Goal: Information Seeking & Learning: Learn about a topic

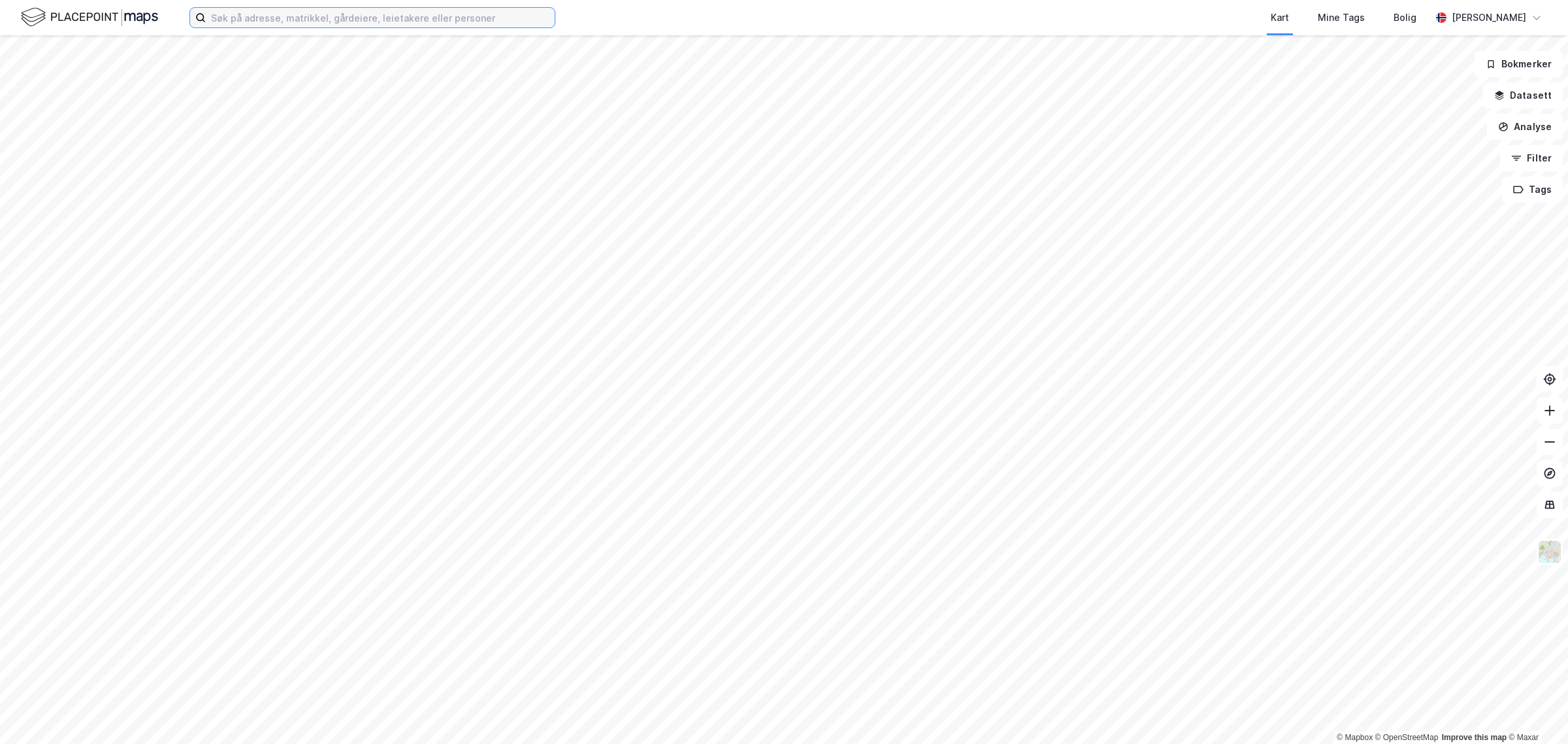
click at [412, 10] on input at bounding box center [380, 17] width 349 height 20
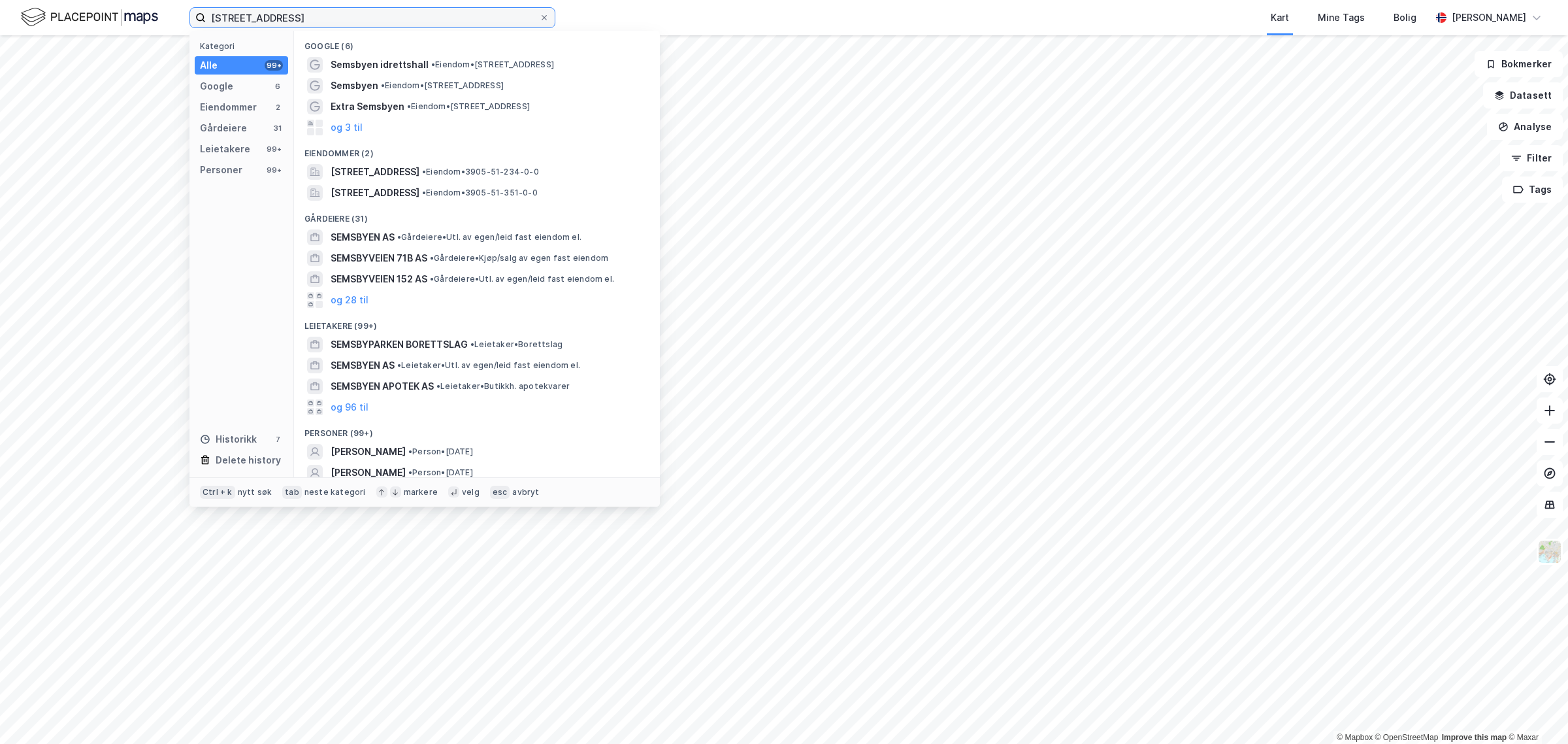
type input "[STREET_ADDRESS]"
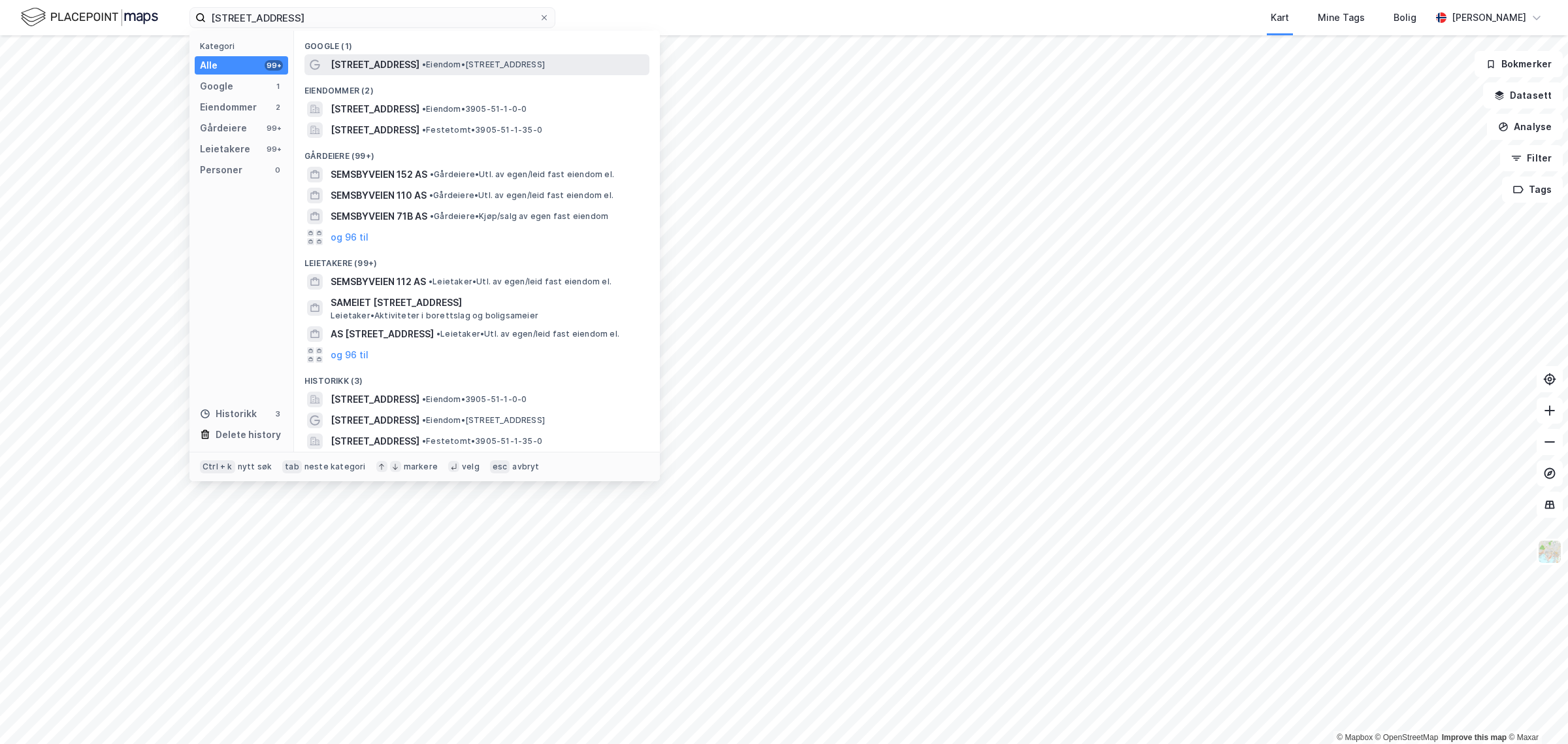
click at [364, 66] on span "[STREET_ADDRESS]" at bounding box center [374, 64] width 89 height 16
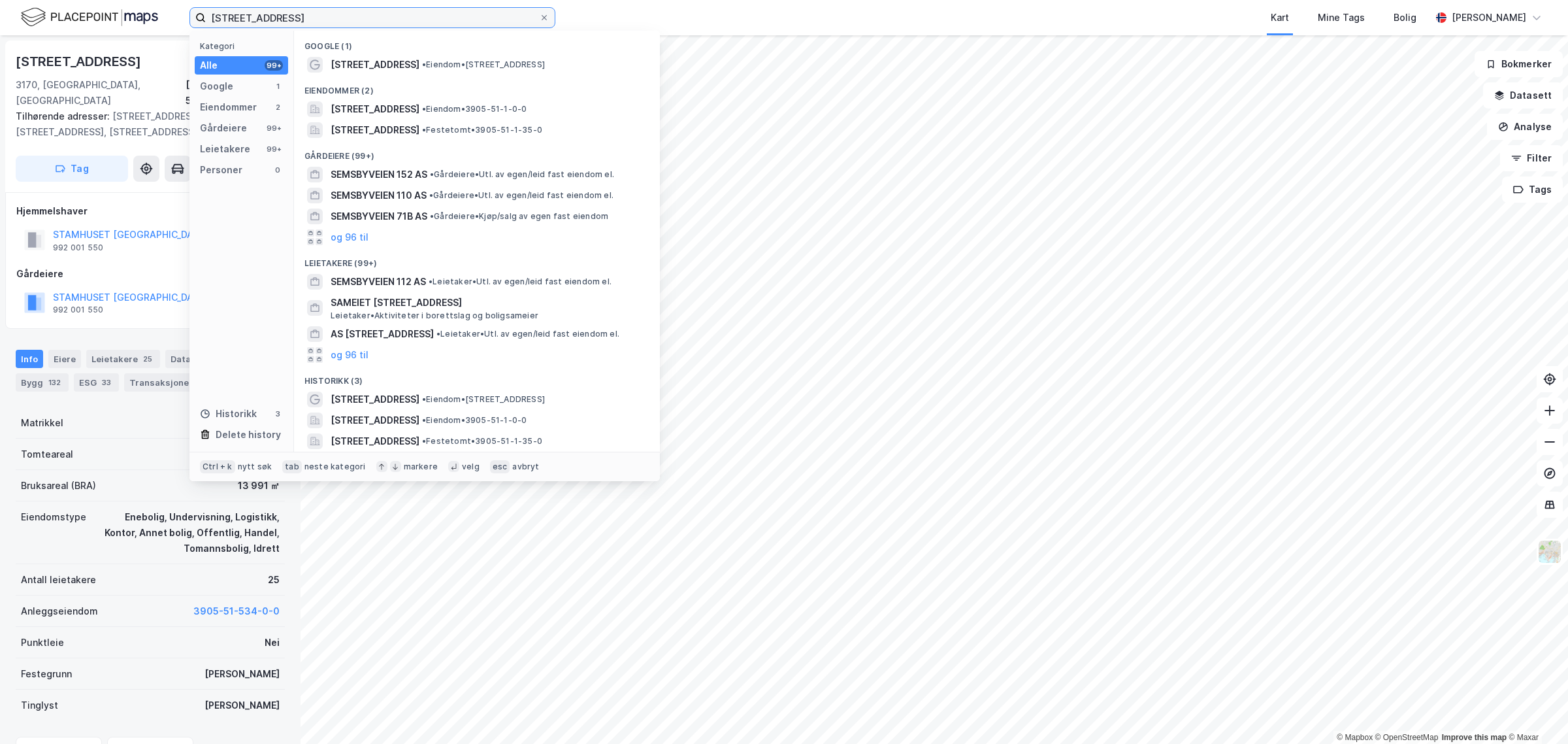
click at [318, 20] on input "[STREET_ADDRESS]" at bounding box center [372, 17] width 333 height 20
click at [347, 111] on span "[STREET_ADDRESS]" at bounding box center [374, 109] width 89 height 16
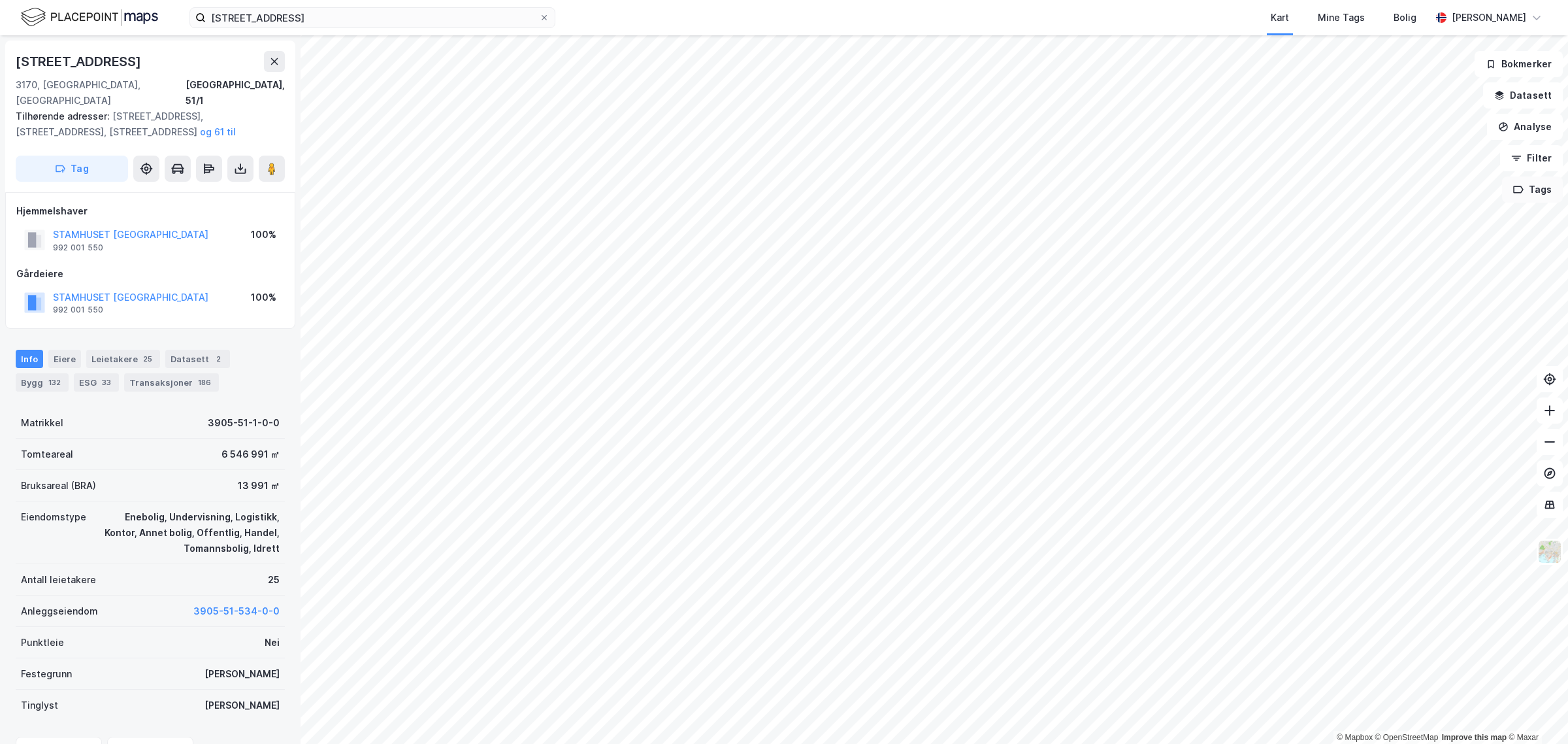
click at [1519, 186] on icon "button" at bounding box center [1518, 189] width 9 height 7
click at [1361, 253] on div "God Driv ( 26 )" at bounding box center [1393, 252] width 125 height 11
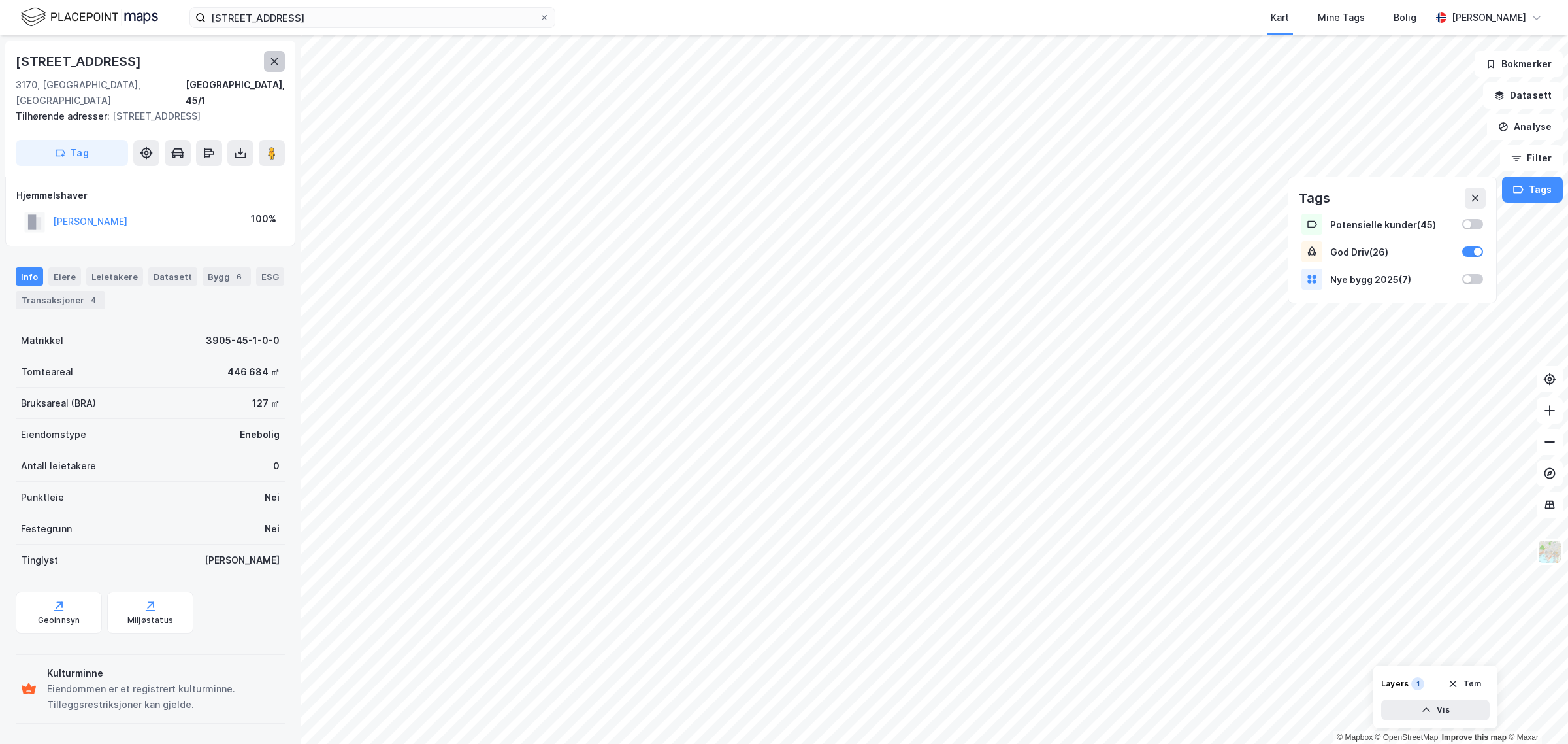
click at [278, 54] on button at bounding box center [274, 61] width 21 height 21
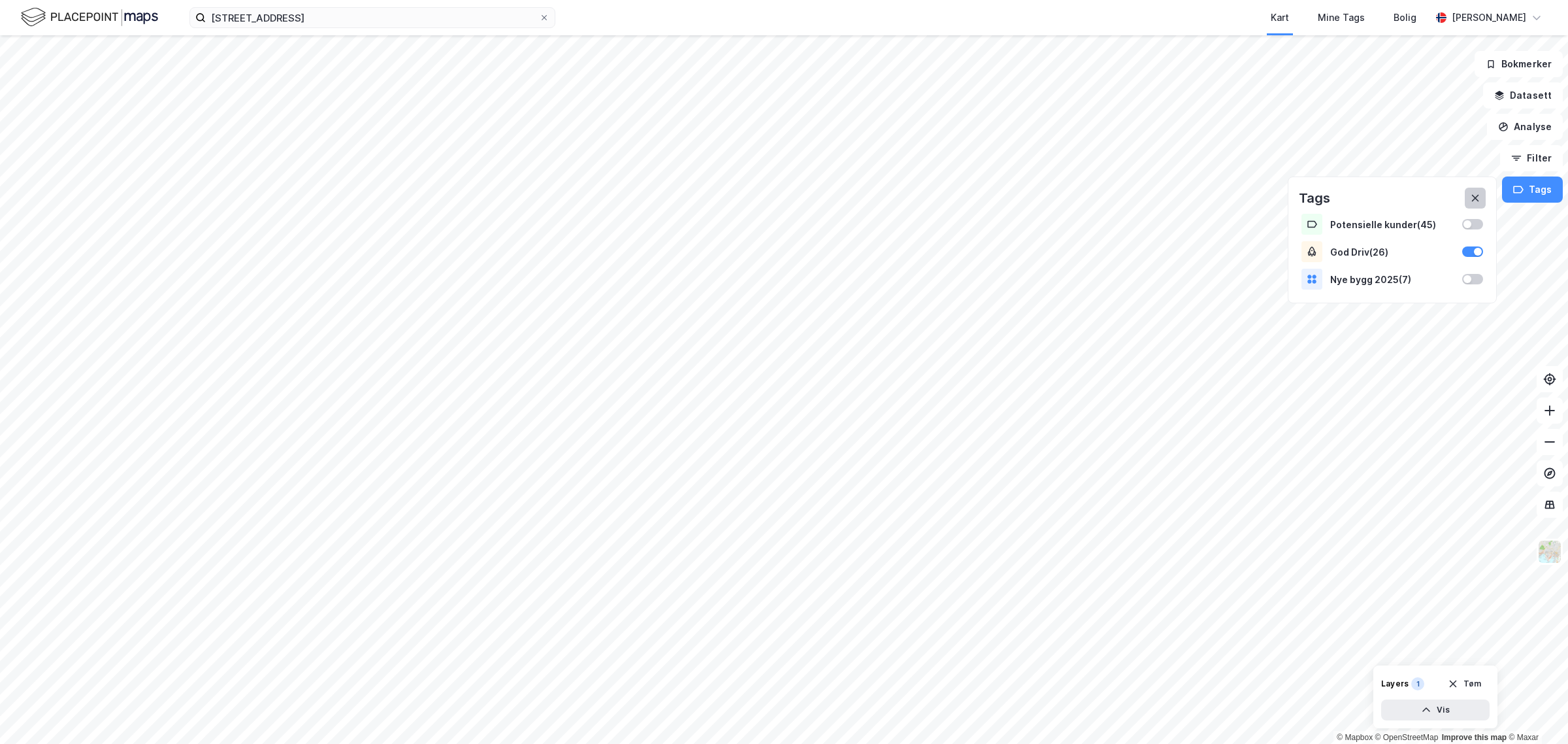
click at [1471, 192] on button at bounding box center [1475, 198] width 21 height 21
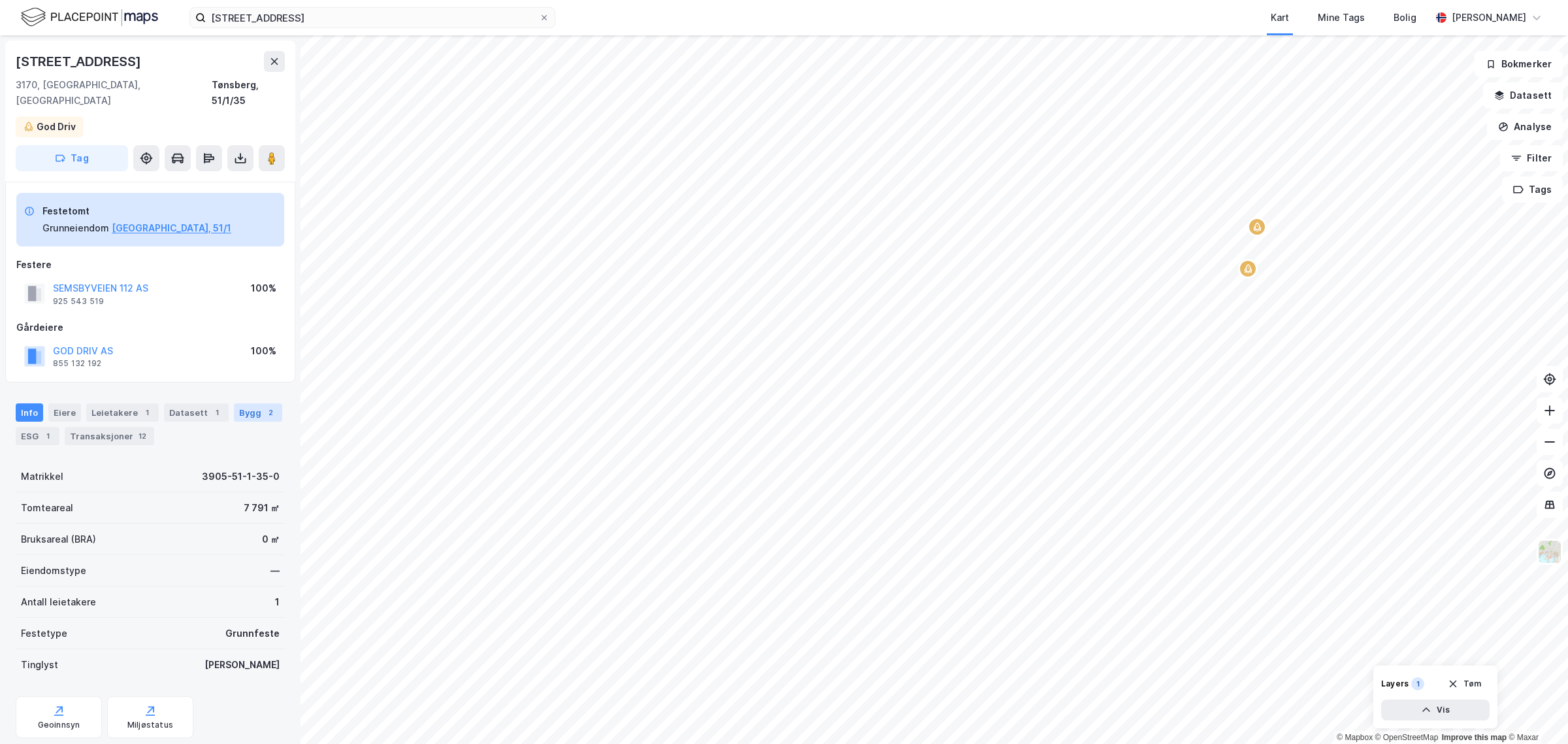
click at [252, 404] on div "Bygg 2" at bounding box center [258, 413] width 48 height 18
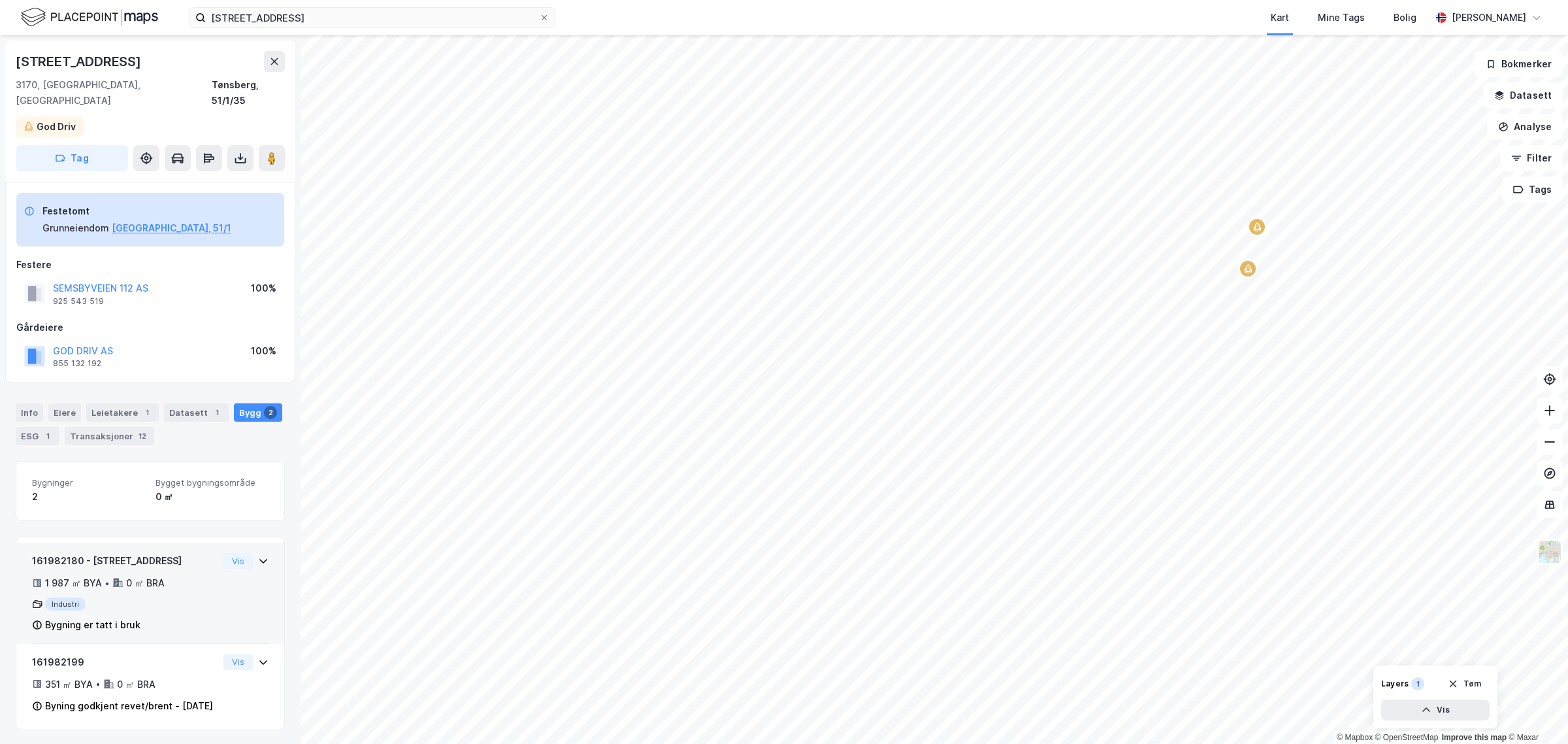
scroll to position [2, 0]
click at [258, 554] on icon at bounding box center [263, 559] width 11 height 11
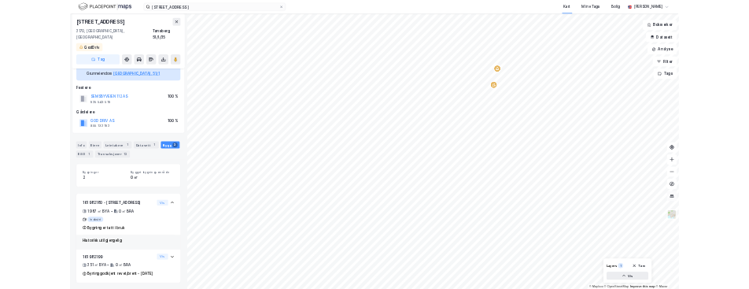
scroll to position [47, 0]
